Goal: Task Accomplishment & Management: Manage account settings

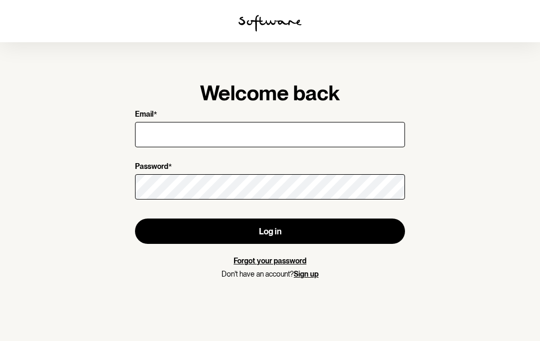
click at [301, 136] on input "Email *" at bounding box center [270, 134] width 270 height 25
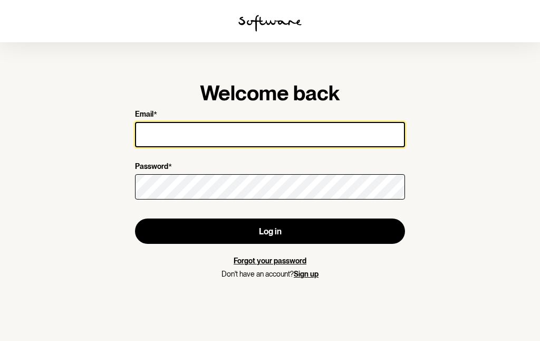
type input "[EMAIL_ADDRESS][DOMAIN_NAME]"
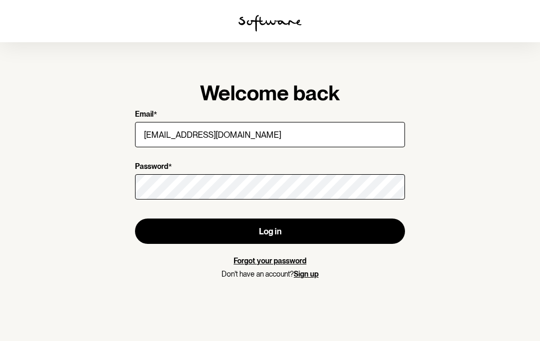
click at [270, 231] on button "Log in" at bounding box center [270, 230] width 270 height 25
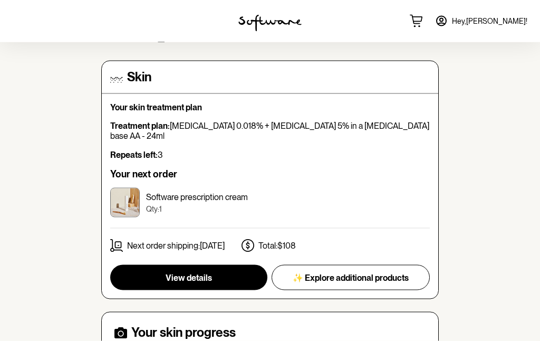
scroll to position [77, 0]
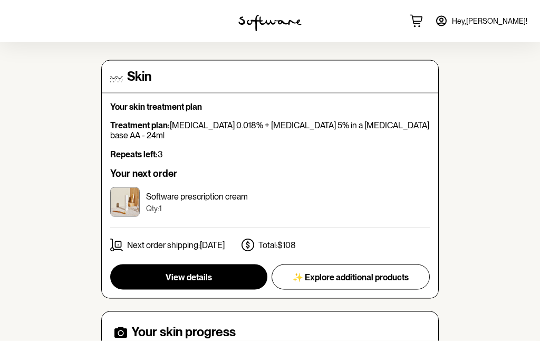
click at [203, 240] on p "Next order shipping: [DATE]" at bounding box center [176, 245] width 98 height 10
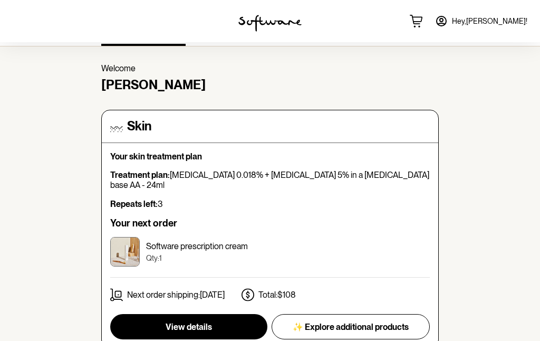
scroll to position [0, 0]
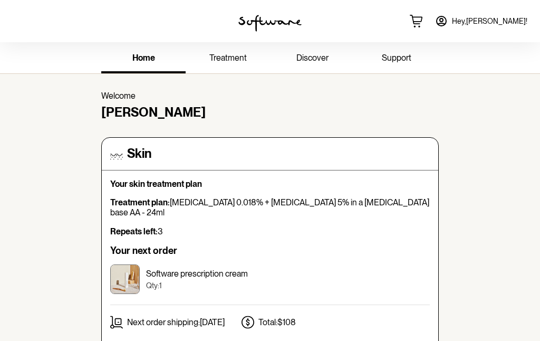
click at [240, 61] on span "treatment" at bounding box center [227, 58] width 37 height 10
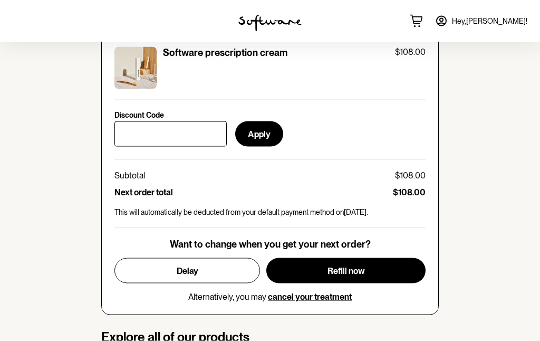
scroll to position [448, 0]
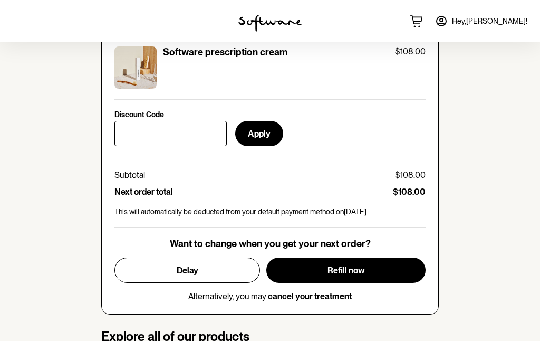
click at [208, 268] on button "Delay" at bounding box center [187, 269] width 146 height 25
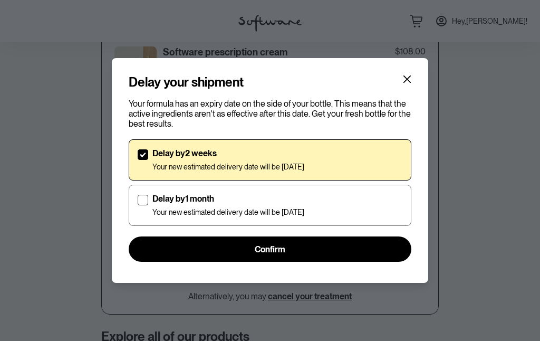
click at [149, 200] on label "Delay by 1 month Your new estimated delivery date will be [DATE]" at bounding box center [270, 205] width 283 height 41
click at [138, 205] on input "Delay by 1 month Your new estimated delivery date will be [DATE]" at bounding box center [137, 205] width 1 height 1
checkbox input "true"
checkbox input "false"
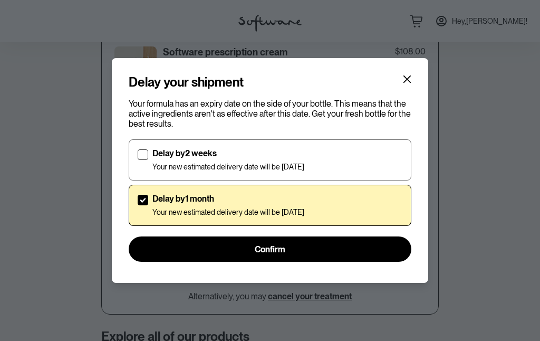
click at [298, 250] on button "Confirm" at bounding box center [270, 248] width 283 height 25
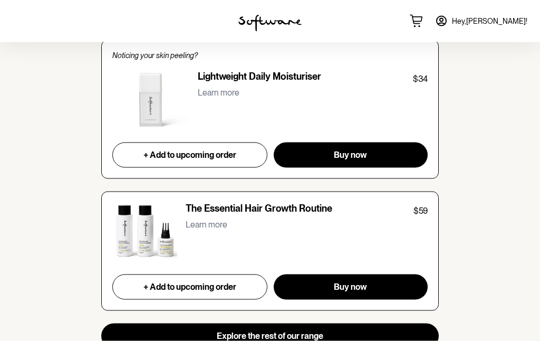
scroll to position [1008, 0]
